Goal: Navigation & Orientation: Find specific page/section

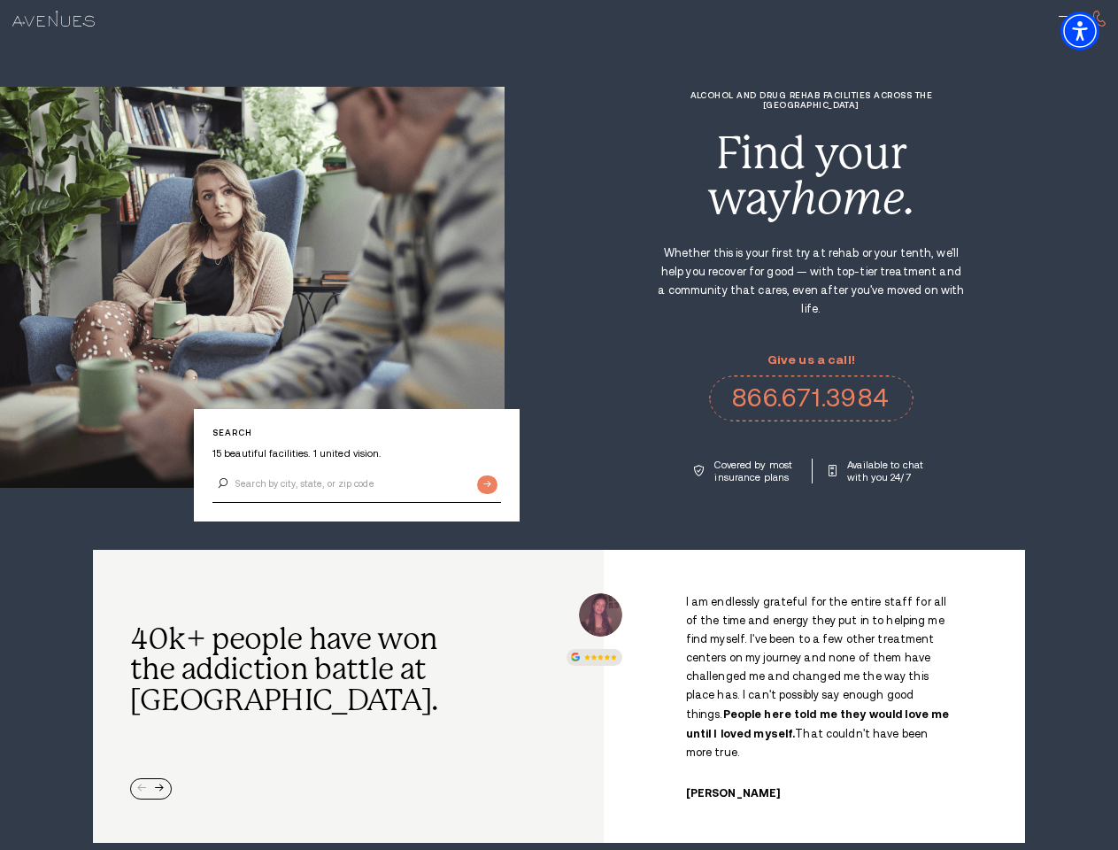
click at [559, 425] on div "Alcohol and Drug Rehab Facilities across the [GEOGRAPHIC_DATA] Find your way ho…" at bounding box center [811, 286] width 613 height 393
click at [1095, 31] on img "Accessibility Menu" at bounding box center [1080, 31] width 39 height 39
